Goal: Task Accomplishment & Management: Use online tool/utility

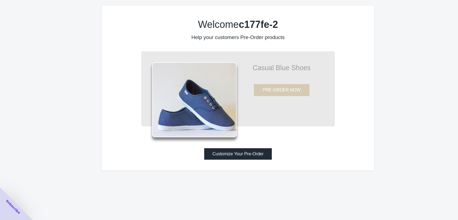
click at [247, 157] on button "Customize Your Pre-Order" at bounding box center [238, 153] width 68 height 11
click at [240, 157] on button "Customize Your Pre-Order" at bounding box center [238, 153] width 68 height 11
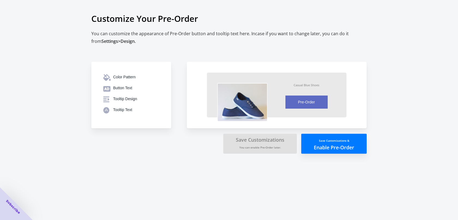
click at [340, 144] on button "Save Customizations & Enable Pre-Order" at bounding box center [333, 143] width 65 height 20
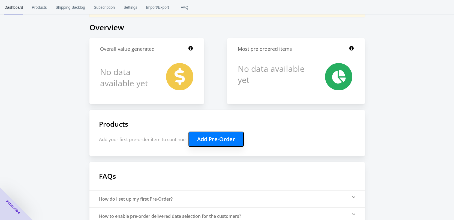
scroll to position [27, 0]
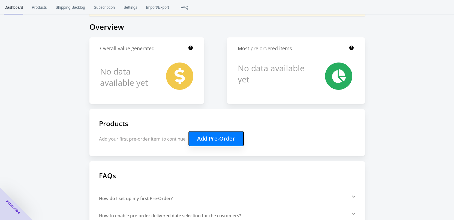
click at [220, 138] on button "Add Pre-Order" at bounding box center [215, 138] width 55 height 15
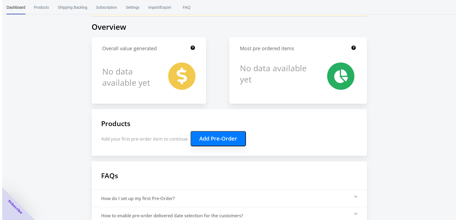
scroll to position [0, 0]
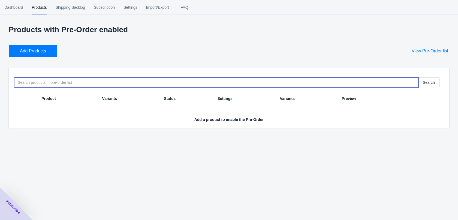
click at [51, 82] on input at bounding box center [216, 82] width 404 height 10
paste input "[URL][DOMAIN_NAME]"
type input "[URL][DOMAIN_NAME]"
click at [38, 52] on span "Add Products" at bounding box center [33, 50] width 26 height 5
